Goal: Navigation & Orientation: Find specific page/section

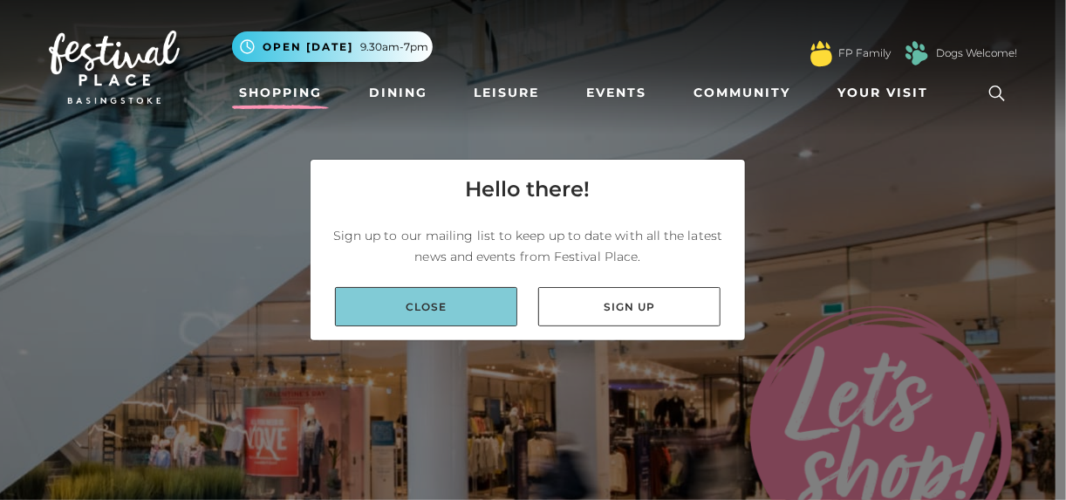
click at [431, 298] on link "Close" at bounding box center [426, 306] width 182 height 39
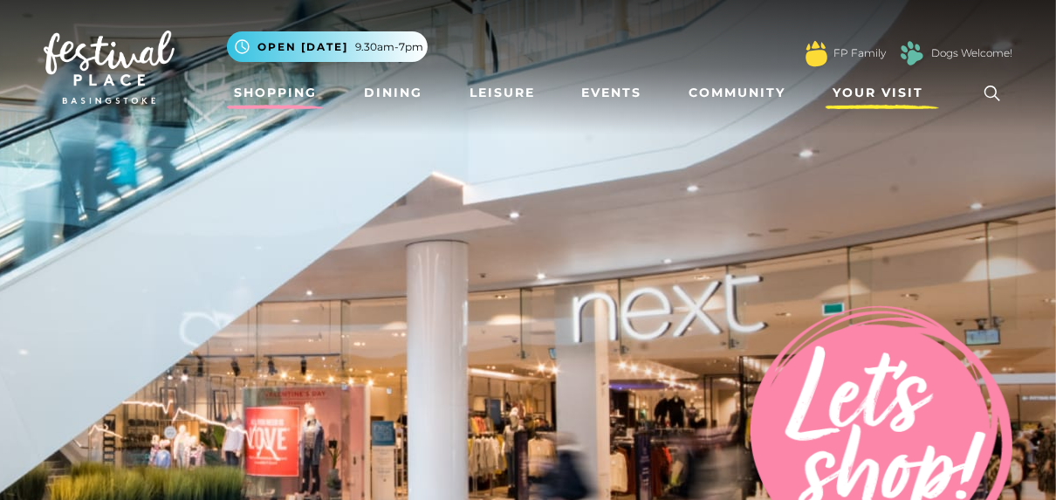
click at [884, 96] on span "Your Visit" at bounding box center [878, 93] width 91 height 18
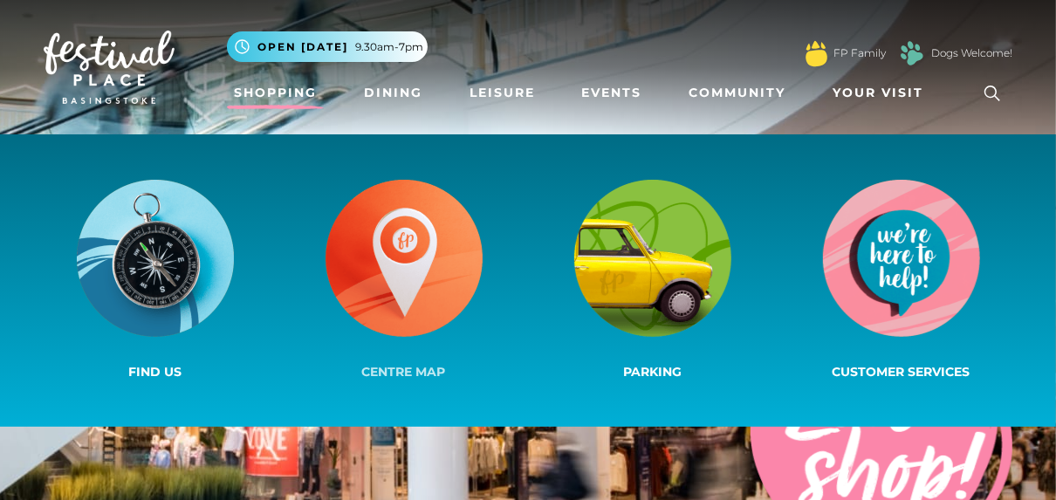
click at [403, 263] on img at bounding box center [404, 258] width 157 height 157
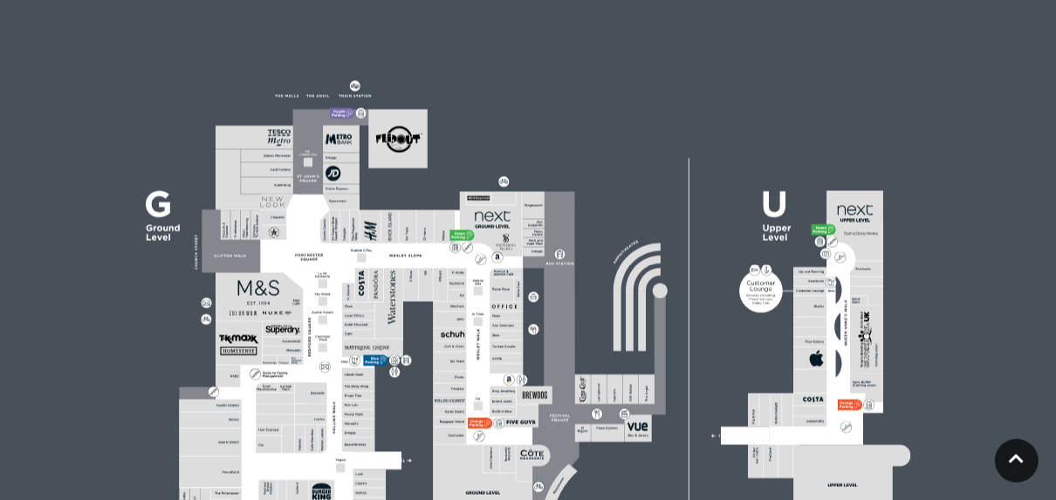
scroll to position [559, 0]
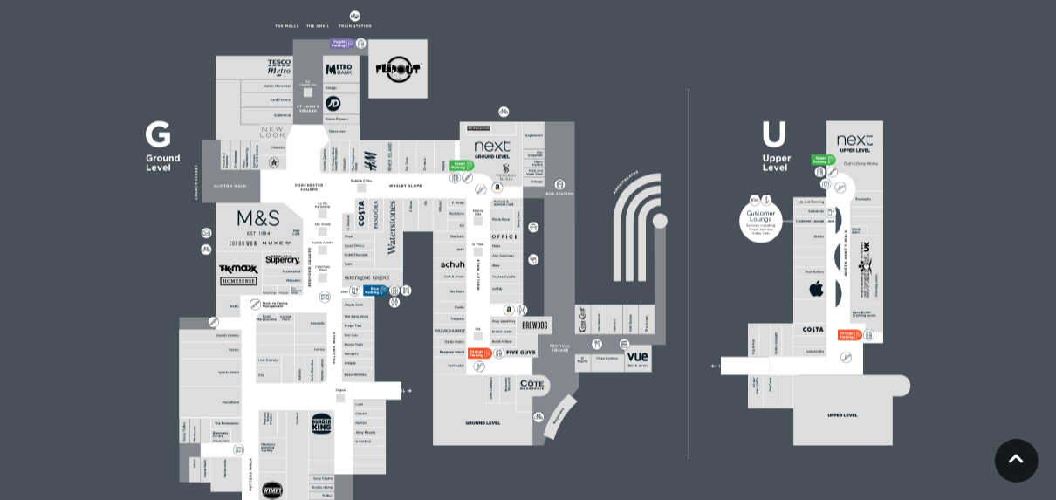
click at [346, 353] on rect at bounding box center [358, 354] width 33 height 9
